Goal: Find specific page/section: Find specific page/section

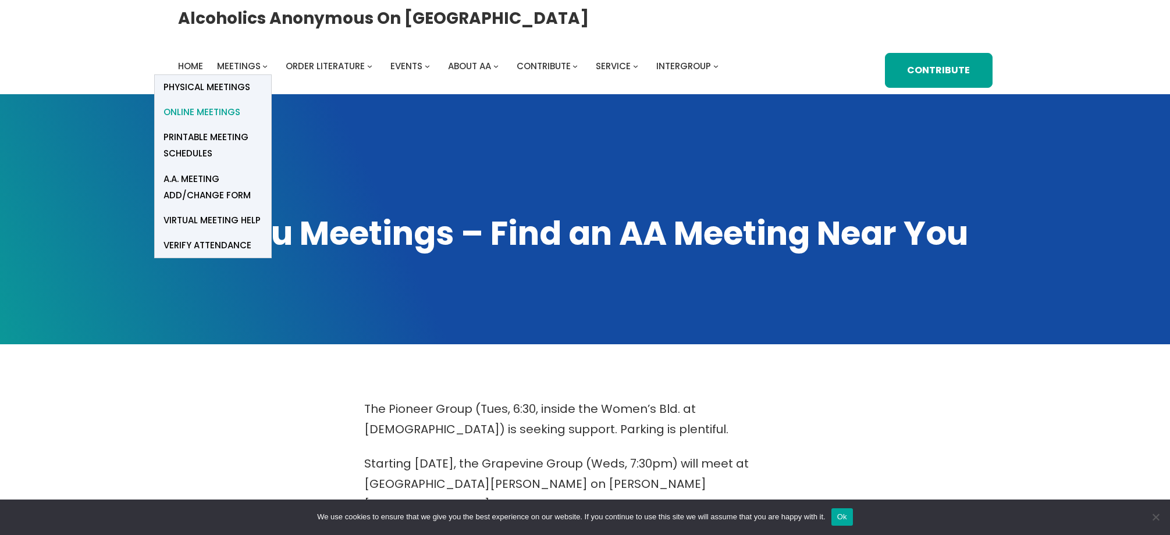
click at [222, 111] on span "Online Meetings" at bounding box center [201, 112] width 77 height 16
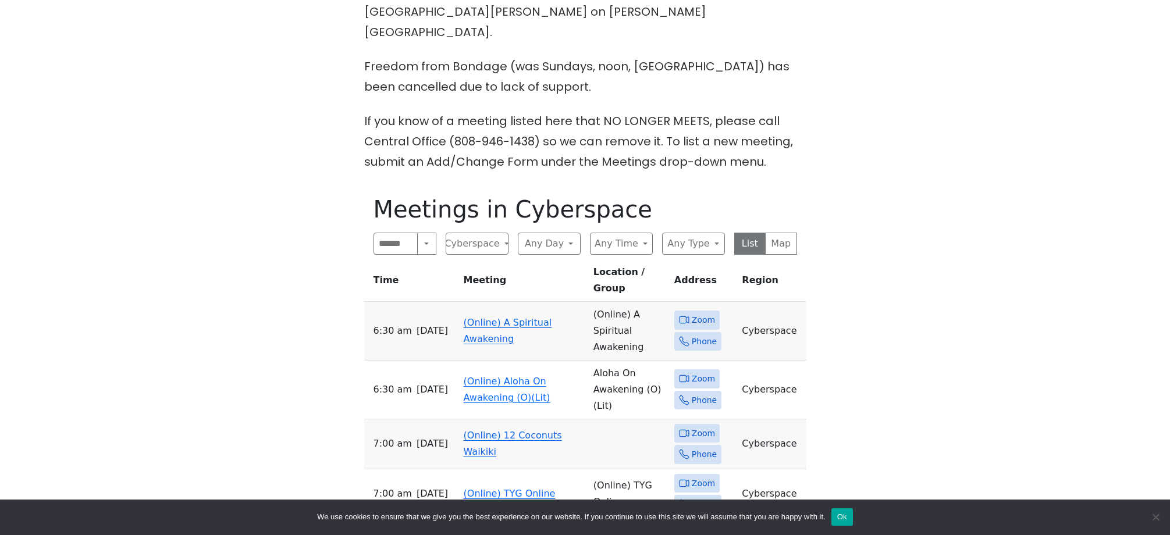
scroll to position [479, 0]
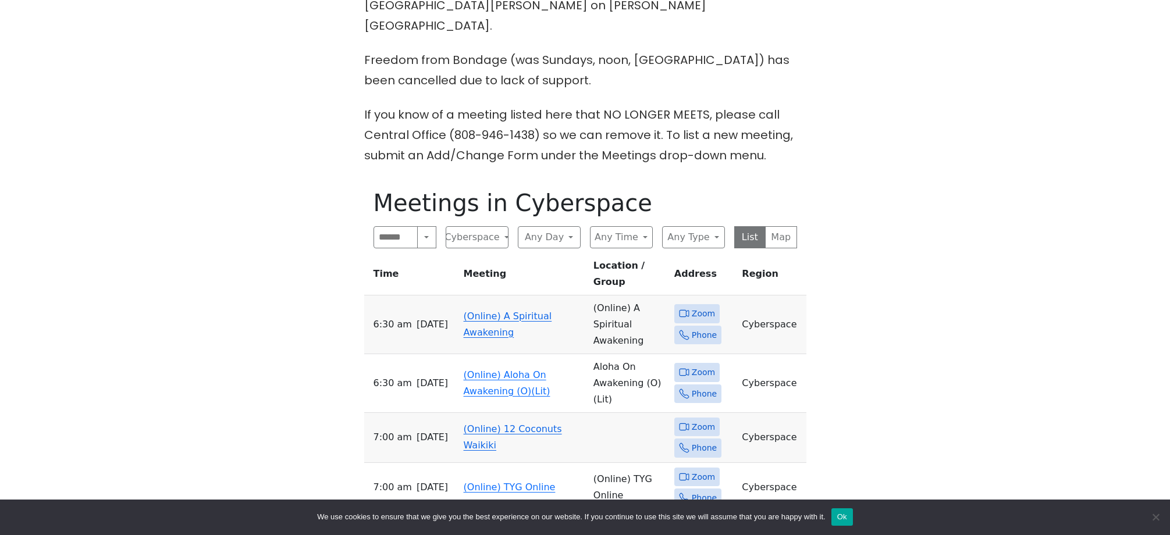
click at [697, 307] on span "Zoom" at bounding box center [703, 314] width 23 height 15
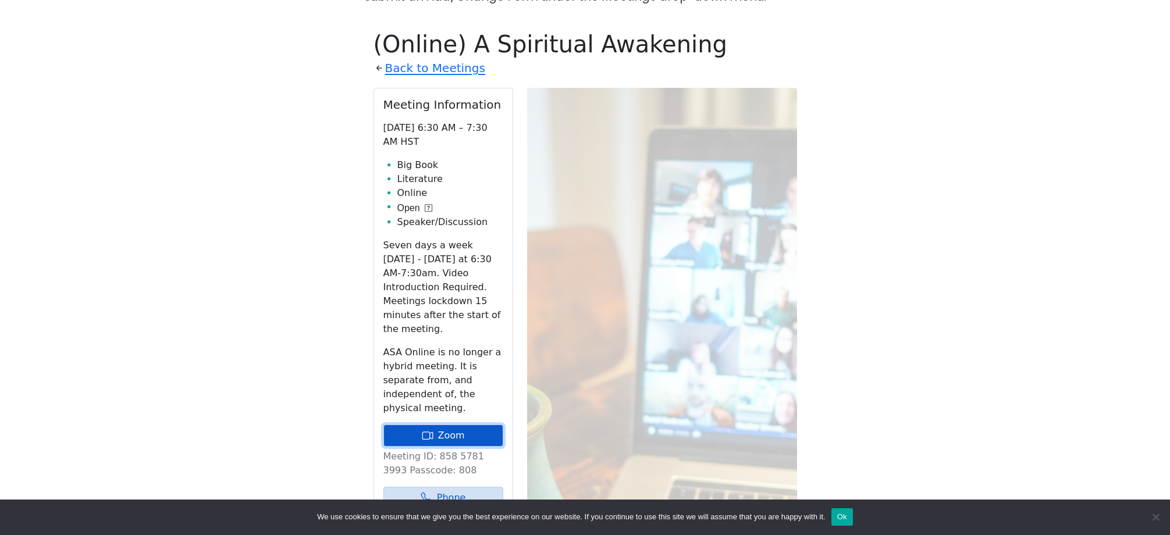
click at [433, 430] on icon at bounding box center [428, 436] width 12 height 12
